Goal: Information Seeking & Learning: Check status

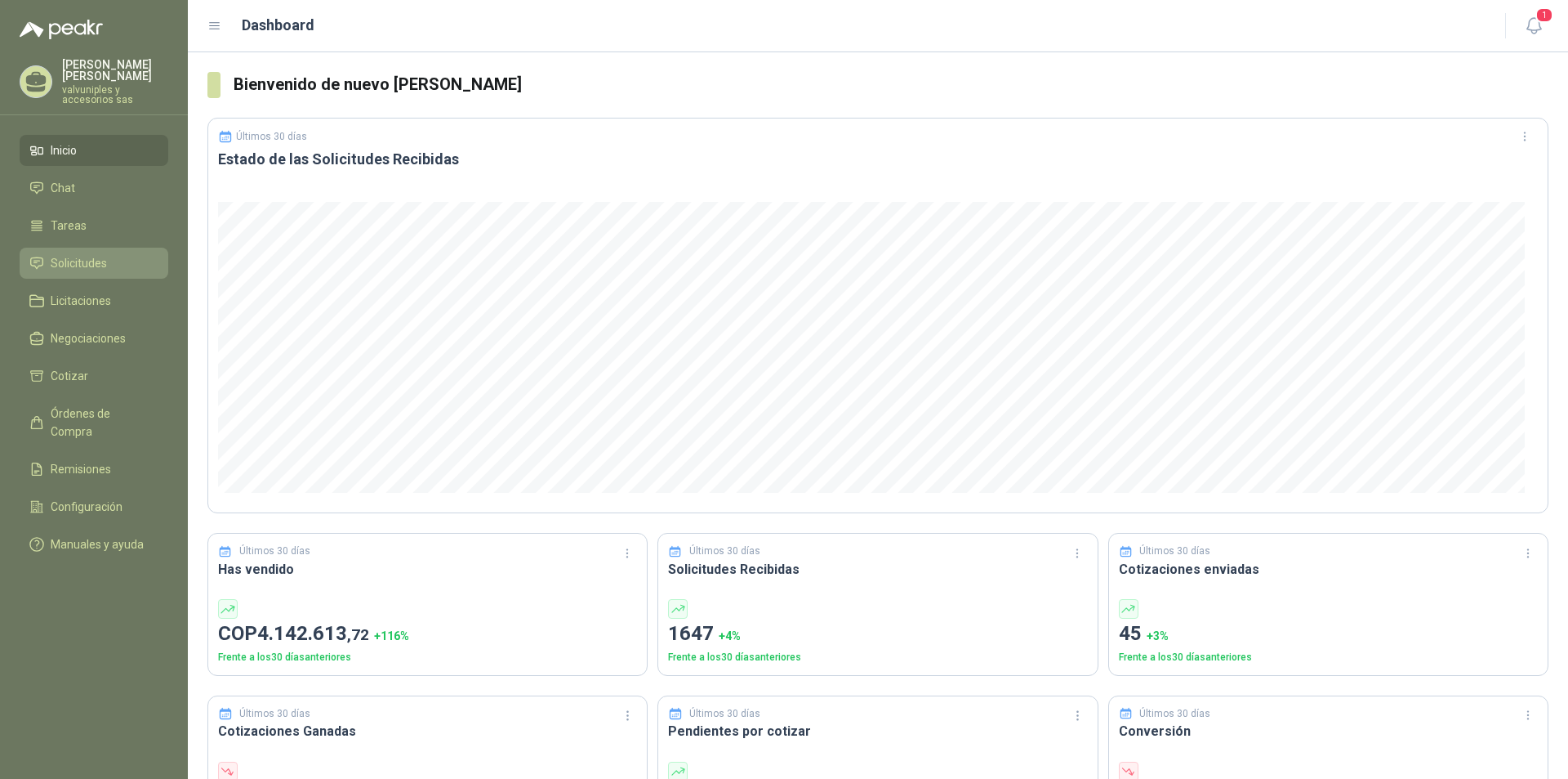
click at [84, 254] on span "Solicitudes" at bounding box center [78, 263] width 57 height 18
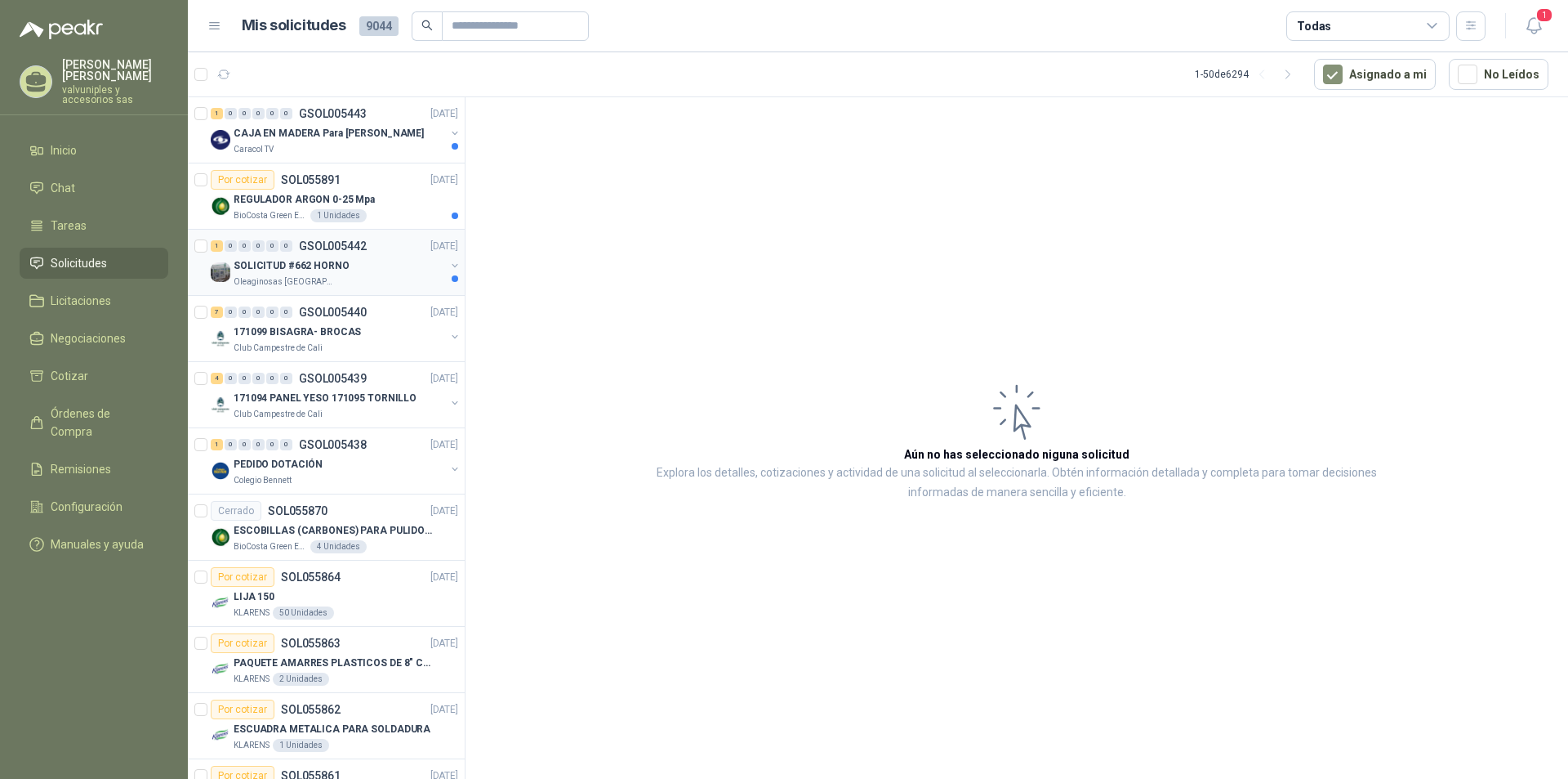
click at [289, 261] on p "SOLICITUD #662 HORNO" at bounding box center [291, 265] width 116 height 15
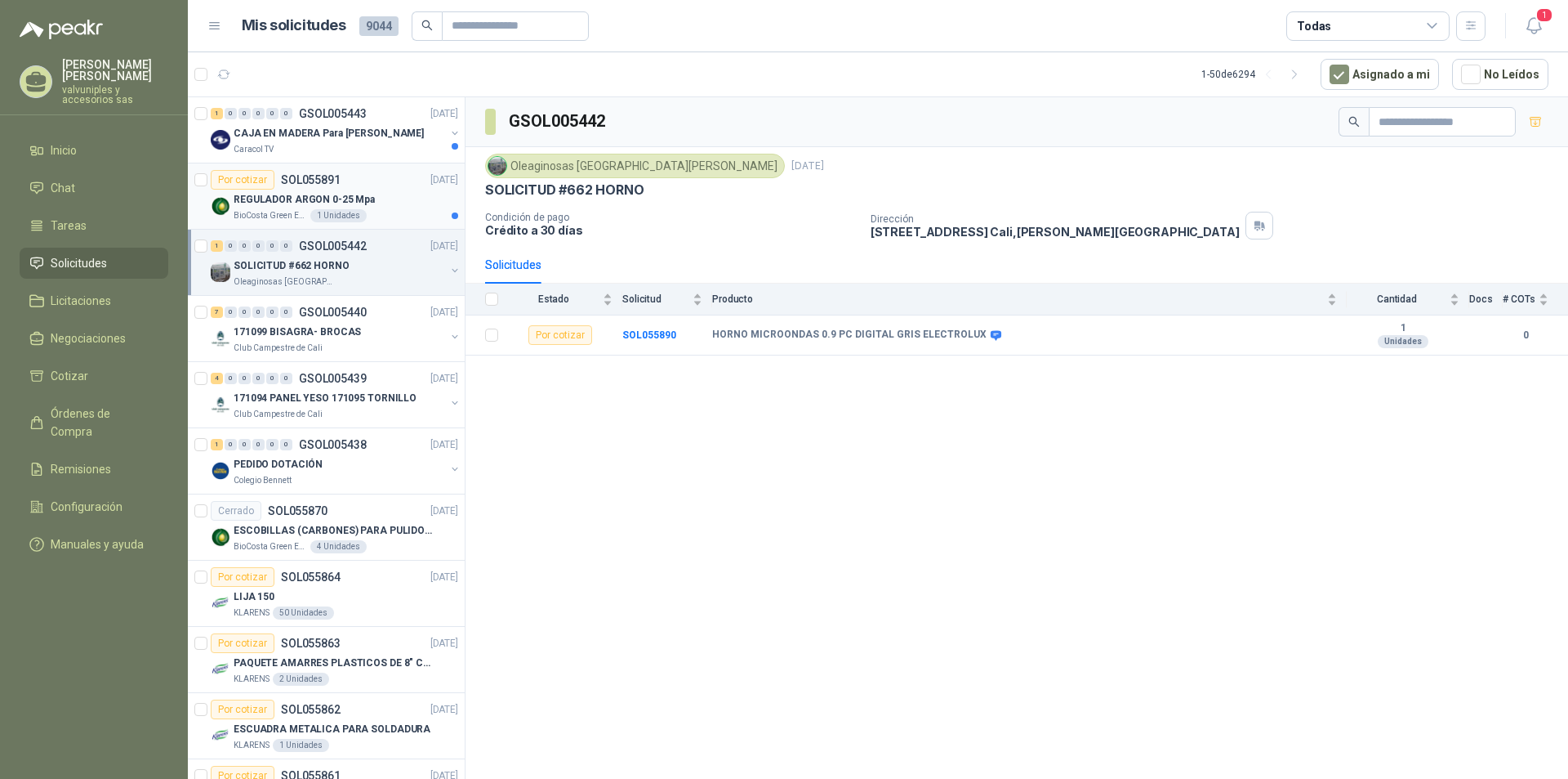
click at [281, 200] on p "REGULADOR ARGON 0-25 Mpa" at bounding box center [304, 199] width 141 height 15
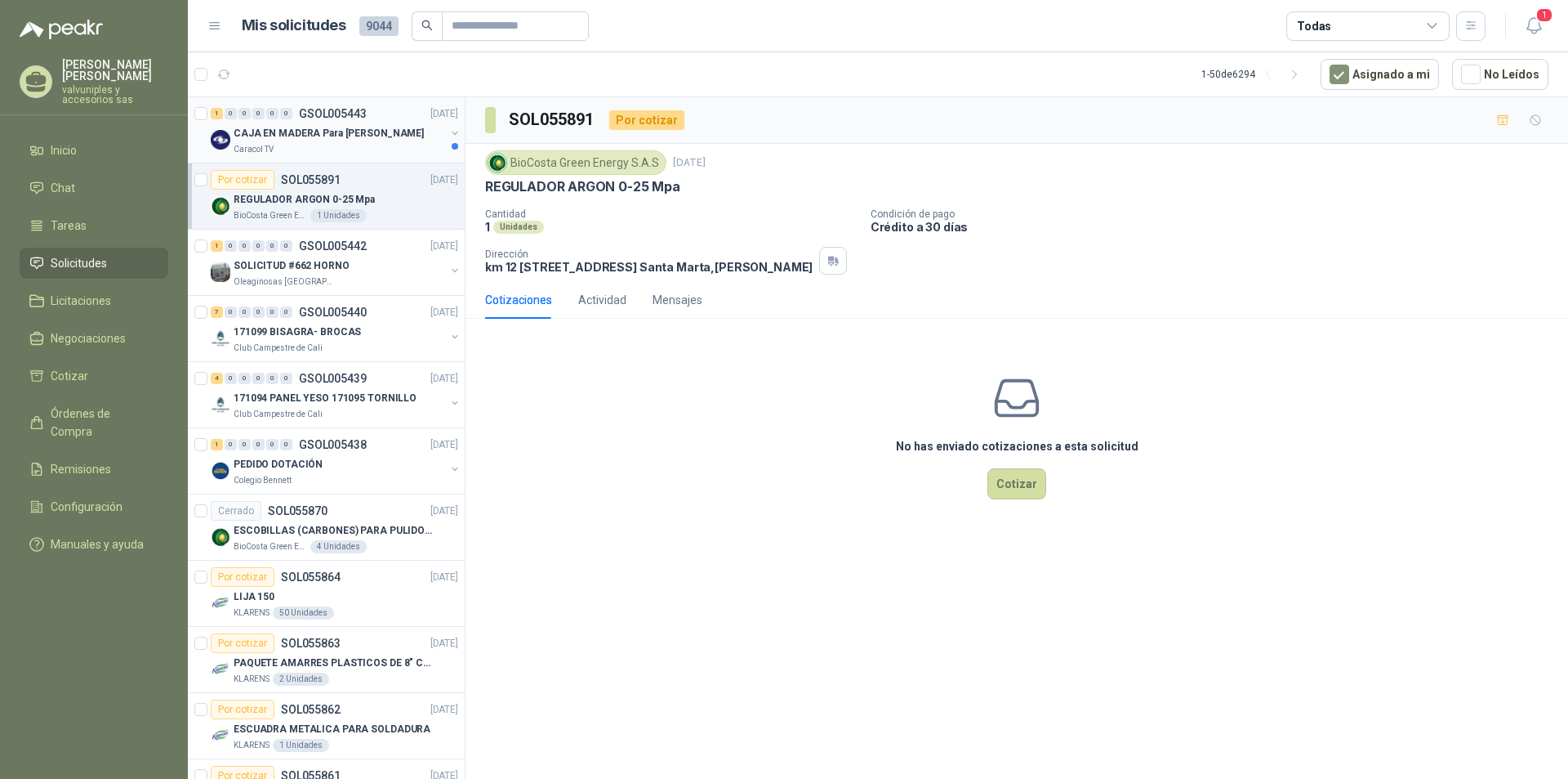
click at [295, 127] on p "CAJA EN MADERA Para [PERSON_NAME]" at bounding box center [328, 133] width 190 height 15
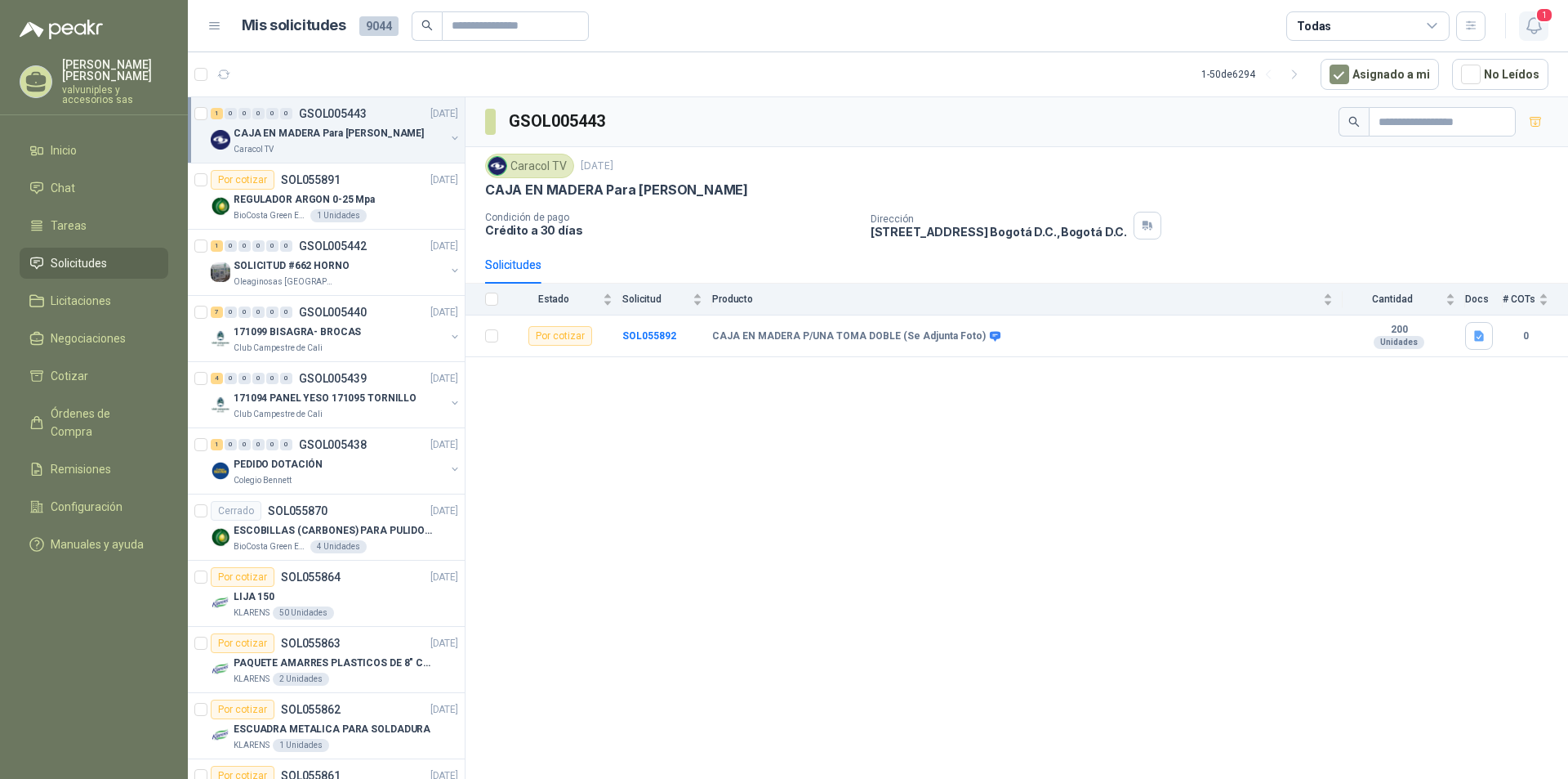
click at [1545, 21] on span "1" at bounding box center [1545, 14] width 18 height 15
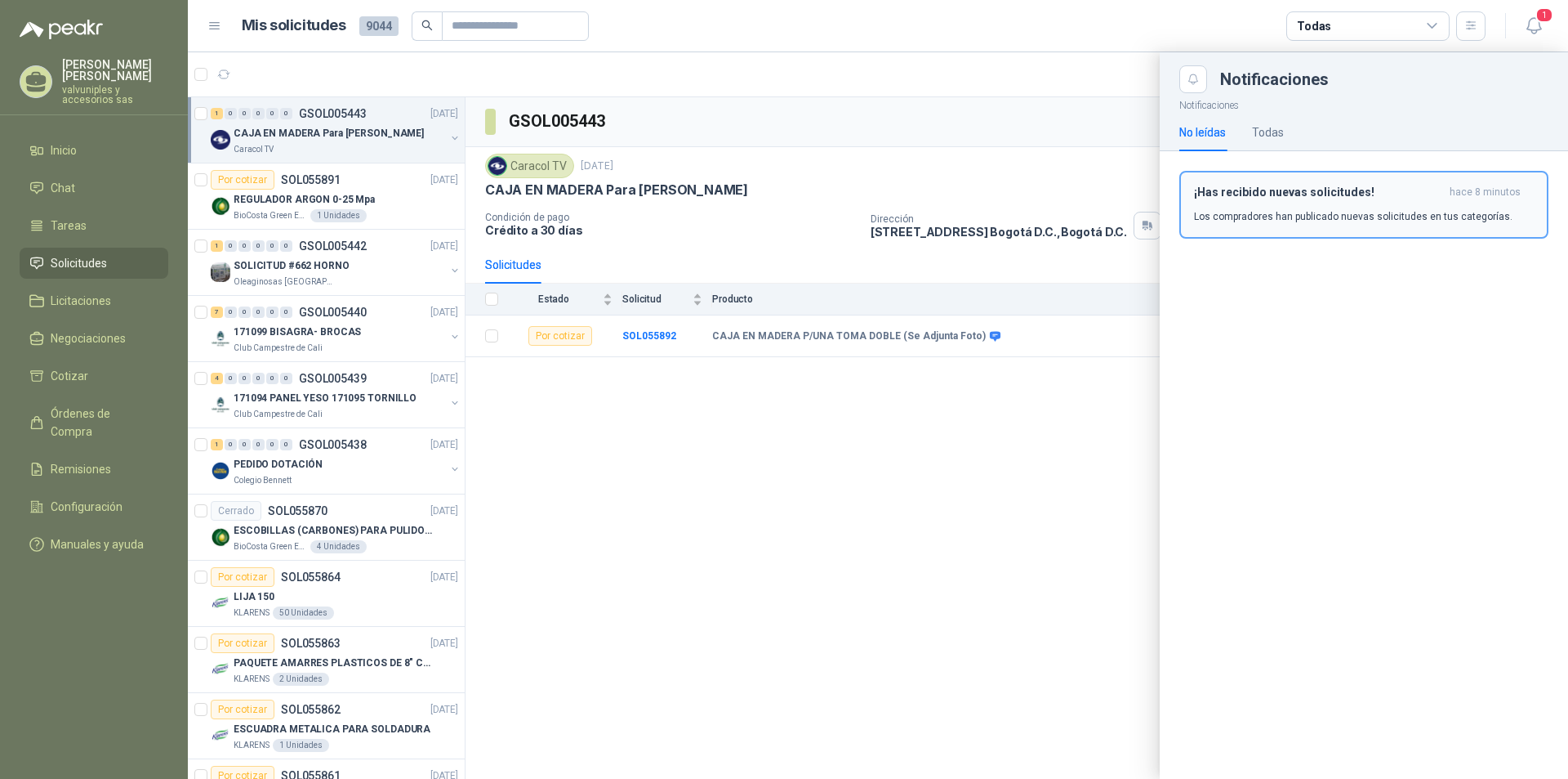
click at [1257, 195] on h3 "¡Has recibido nuevas solicitudes!" at bounding box center [1318, 192] width 249 height 14
